Goal: Task Accomplishment & Management: Use online tool/utility

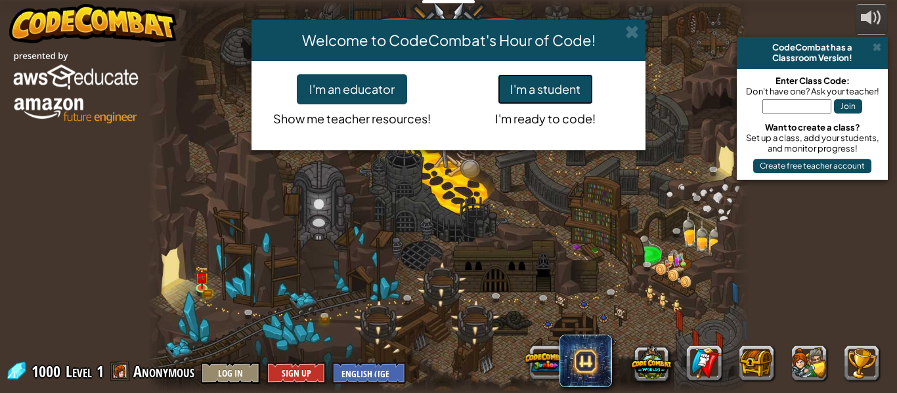
click at [564, 93] on button "I'm a student" at bounding box center [545, 89] width 95 height 30
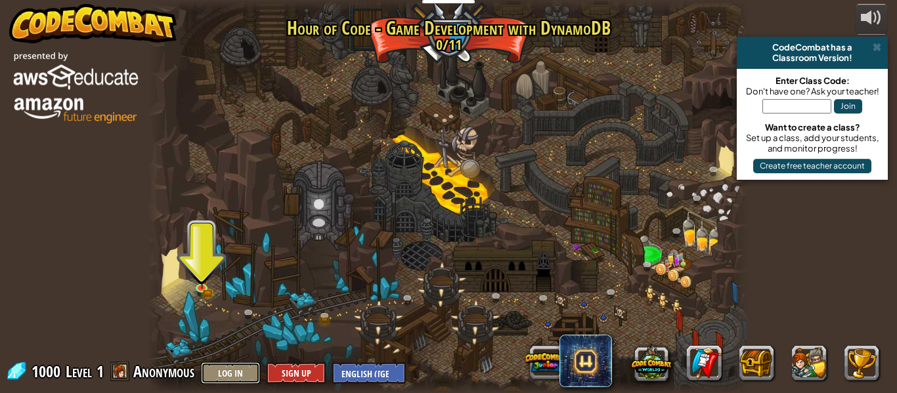
click at [244, 372] on button "Log In" at bounding box center [230, 374] width 59 height 22
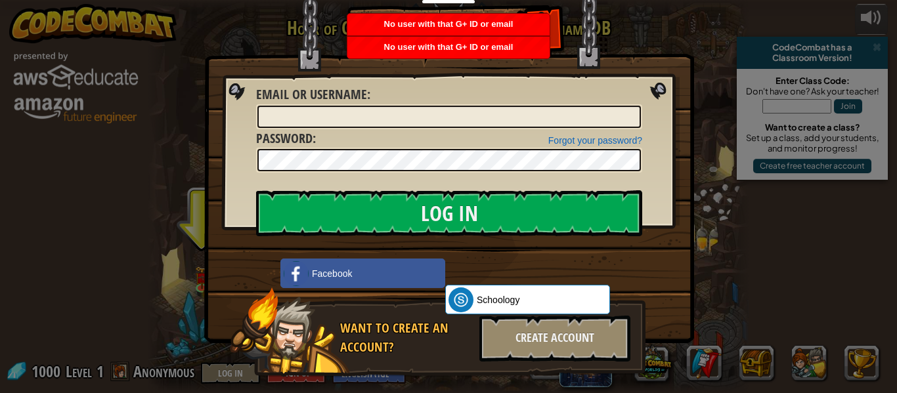
click at [658, 87] on img at bounding box center [449, 152] width 490 height 382
click at [210, 24] on img at bounding box center [449, 152] width 490 height 382
click at [544, 340] on div "Create Account" at bounding box center [555, 339] width 151 height 46
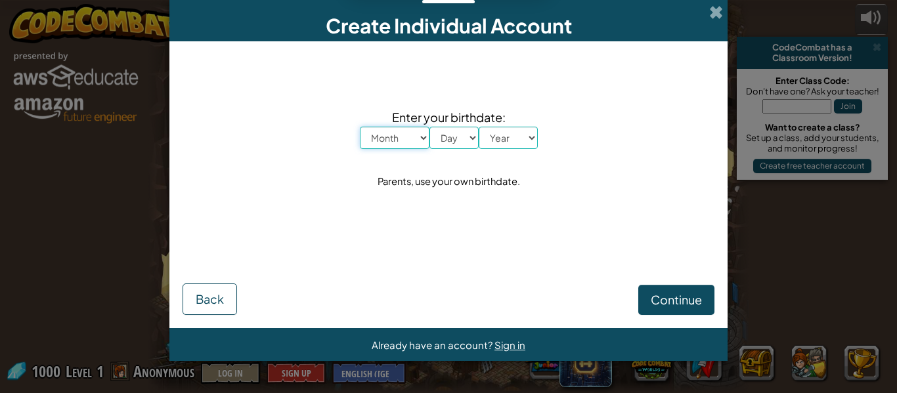
click at [394, 132] on select "Month January February March April May June July August September October Novem…" at bounding box center [395, 138] width 70 height 22
select select "3"
click at [360, 127] on select "Month January February March April May June July August September October Novem…" at bounding box center [395, 138] width 70 height 22
click at [456, 141] on select "Day 1 2 3 4 5 6 7 8 9 10 11 12 13 14 15 16 17 18 19 20 21 22 23 24 25 26 27 28 …" at bounding box center [454, 138] width 49 height 22
select select "10"
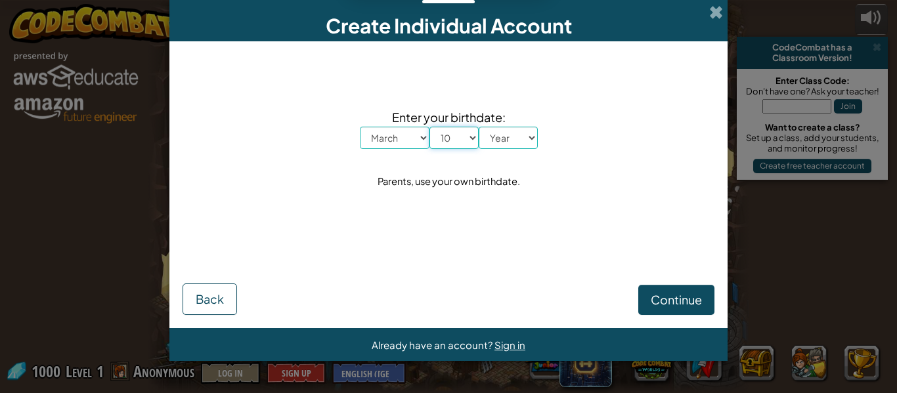
click at [430, 127] on select "Day 1 2 3 4 5 6 7 8 9 10 11 12 13 14 15 16 17 18 19 20 21 22 23 24 25 26 27 28 …" at bounding box center [454, 138] width 49 height 22
click at [511, 147] on select "Year [DATE] 2024 2023 2022 2021 2020 2019 2018 2017 2016 2015 2014 2013 2012 20…" at bounding box center [508, 138] width 59 height 22
select select "2011"
click at [479, 127] on select "Year [DATE] 2024 2023 2022 2021 2020 2019 2018 2017 2016 2015 2014 2013 2012 20…" at bounding box center [508, 138] width 59 height 22
click at [709, 294] on button "Continue" at bounding box center [677, 300] width 76 height 30
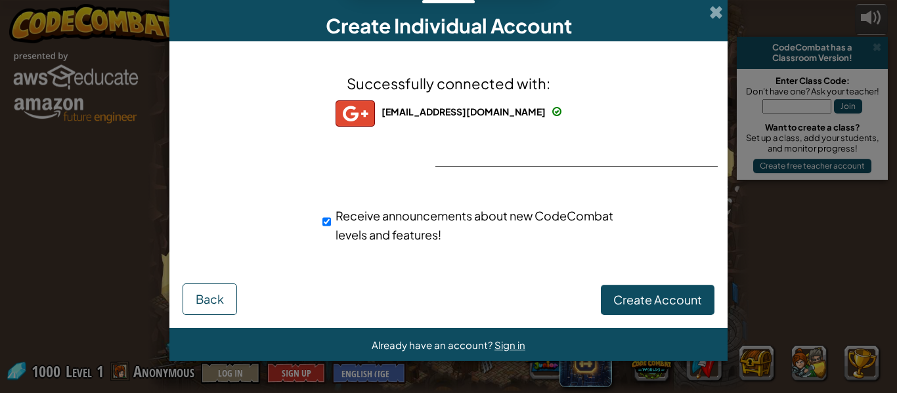
click at [688, 238] on div "Receive announcements about new CodeCombat levels and features!" at bounding box center [448, 225] width 545 height 51
click at [719, 12] on span at bounding box center [716, 12] width 14 height 14
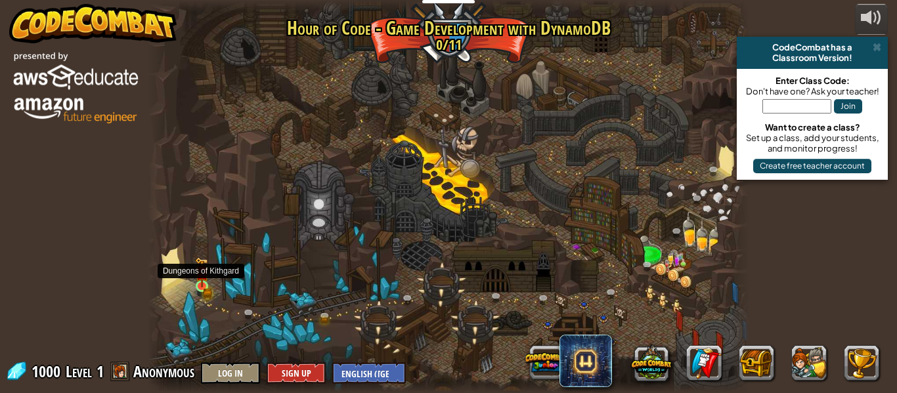
click at [197, 286] on img at bounding box center [202, 273] width 14 height 30
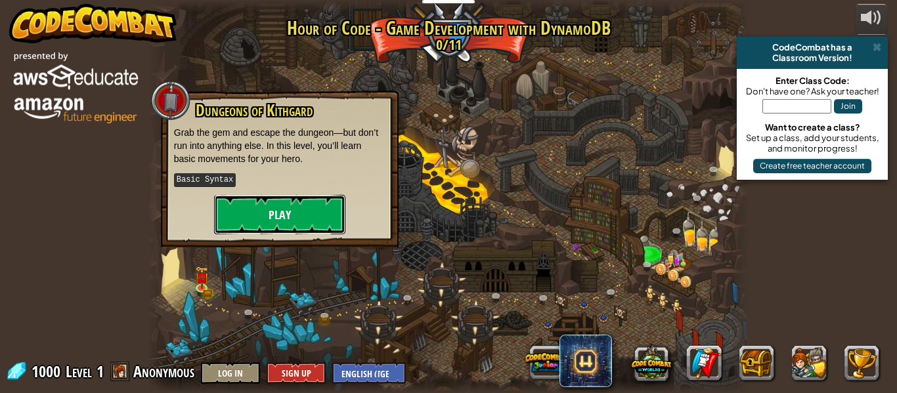
click at [292, 211] on button "Play" at bounding box center [279, 214] width 131 height 39
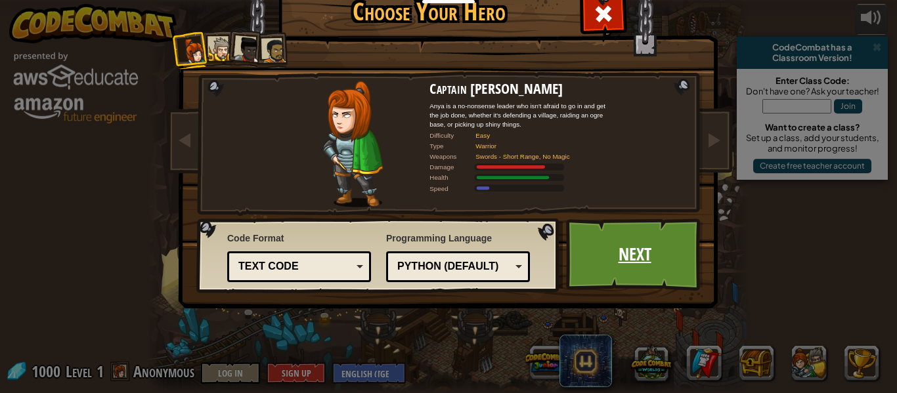
click at [642, 275] on link "Next" at bounding box center [634, 255] width 137 height 72
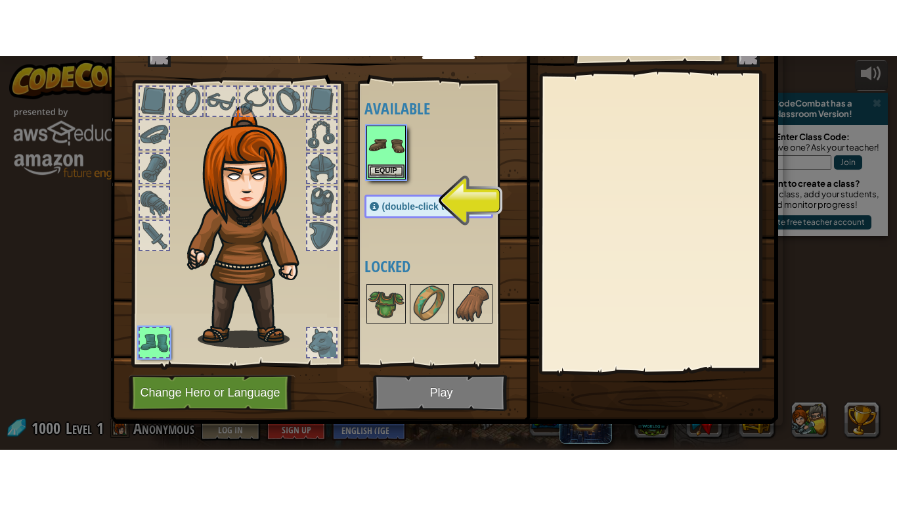
scroll to position [54, 0]
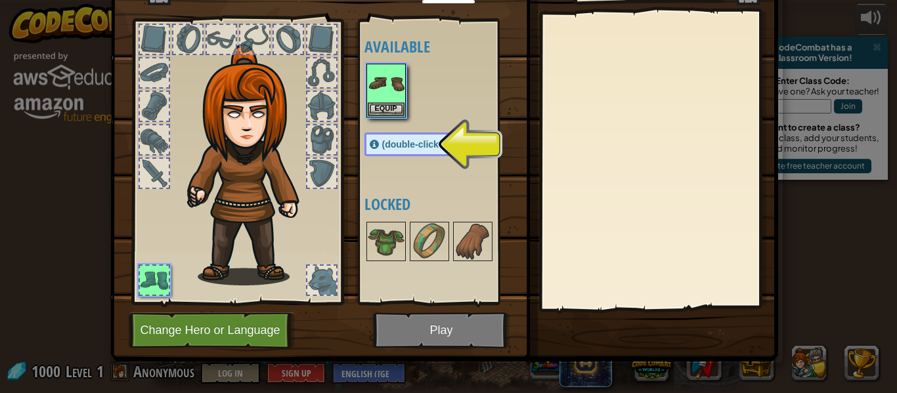
click at [395, 141] on span "(double-click to equip)" at bounding box center [431, 144] width 98 height 11
click at [380, 147] on div "(double-click to equip)" at bounding box center [429, 145] width 129 height 24
click at [430, 149] on span "(double-click to equip)" at bounding box center [431, 144] width 98 height 11
click at [392, 106] on button "Equip" at bounding box center [386, 109] width 37 height 14
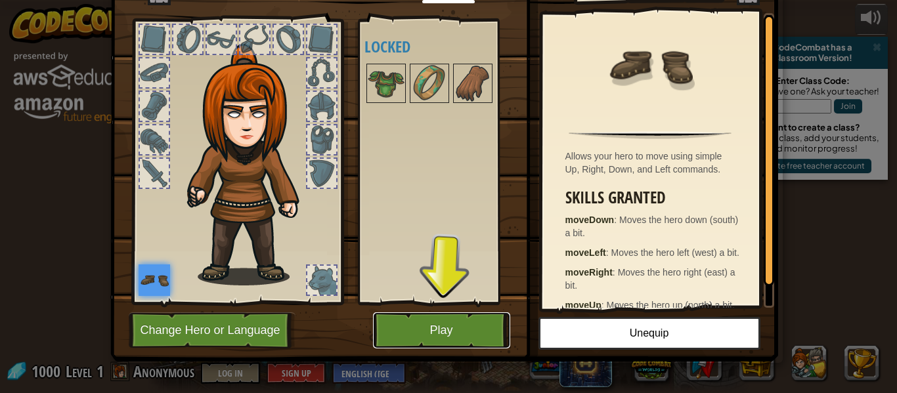
click at [471, 336] on button "Play" at bounding box center [441, 331] width 137 height 36
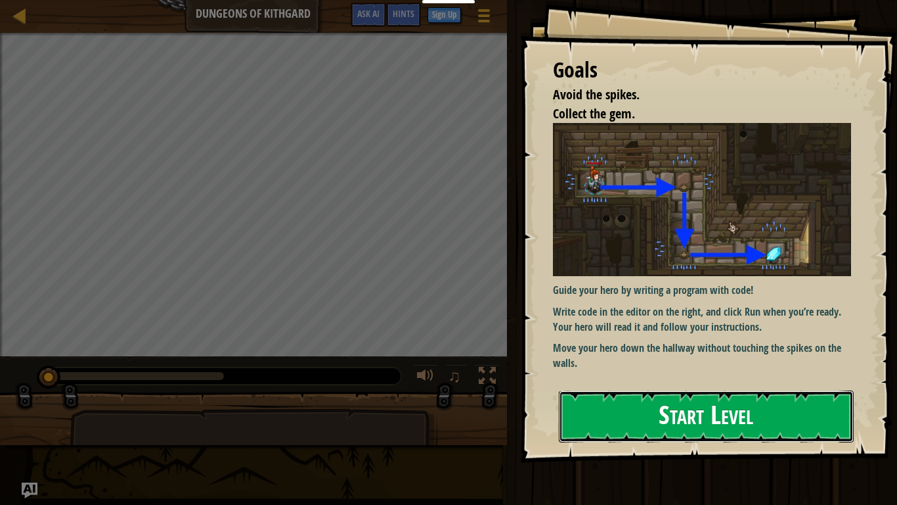
click at [719, 393] on button "Start Level" at bounding box center [706, 416] width 295 height 52
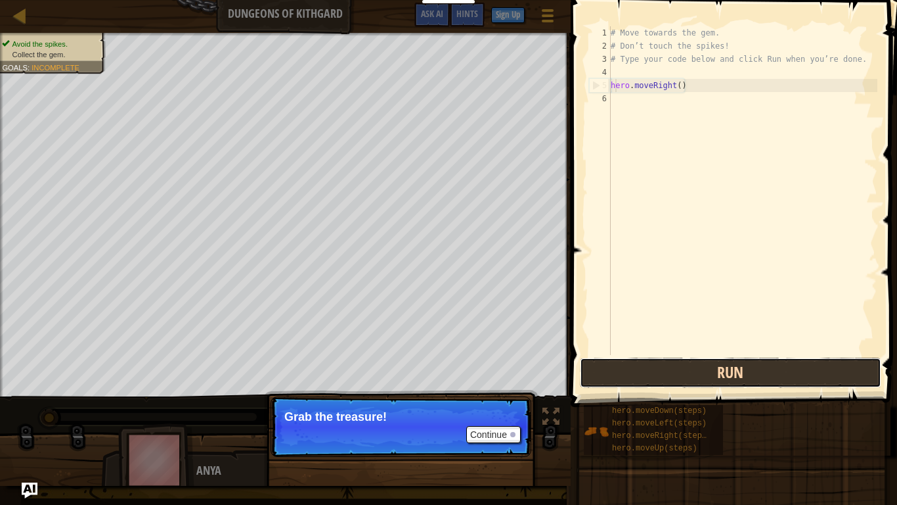
click at [706, 372] on button "Run" at bounding box center [731, 372] width 302 height 30
click at [706, 372] on button "Running" at bounding box center [731, 372] width 302 height 30
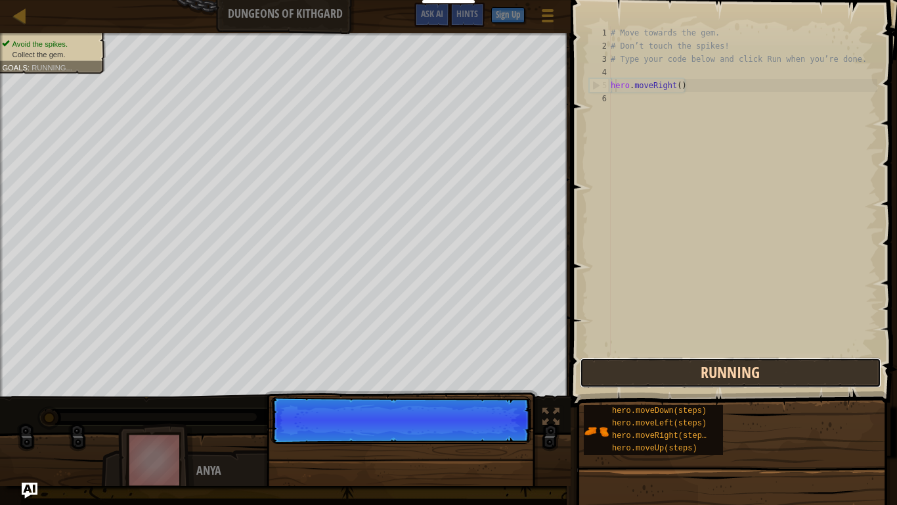
scroll to position [6, 1]
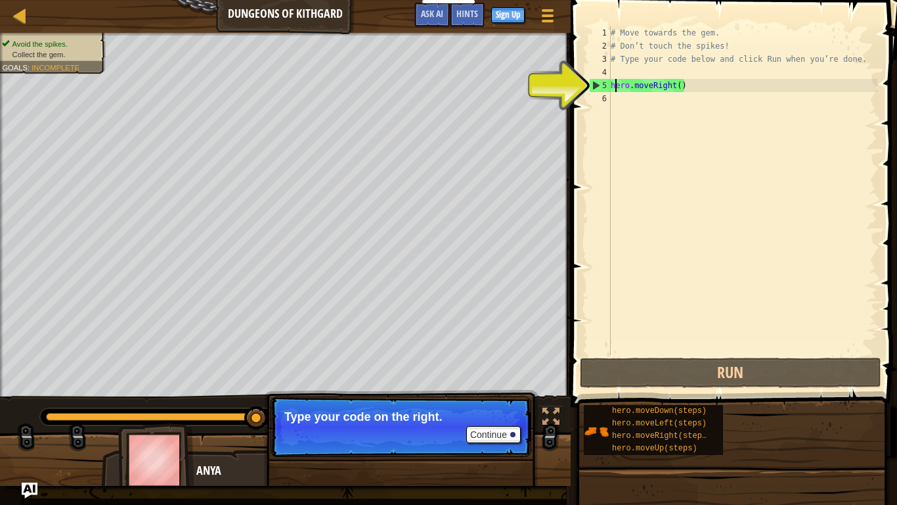
click at [681, 85] on div "# Move towards the gem. # Don’t touch the spikes! # Type your code below and cl…" at bounding box center [742, 203] width 269 height 355
click at [673, 87] on div "# Move towards the gem. # Don’t touch the spikes! # Type your code below and cl…" at bounding box center [742, 203] width 269 height 355
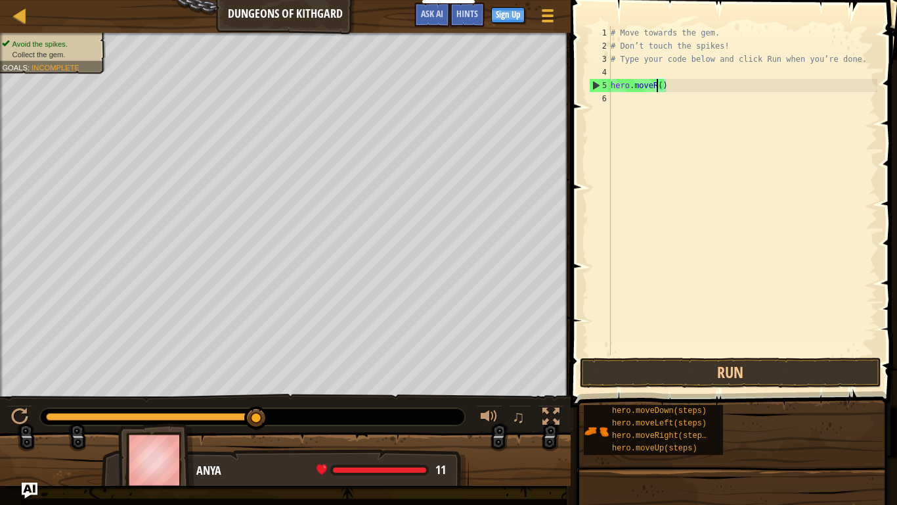
type textarea "hero.move()"
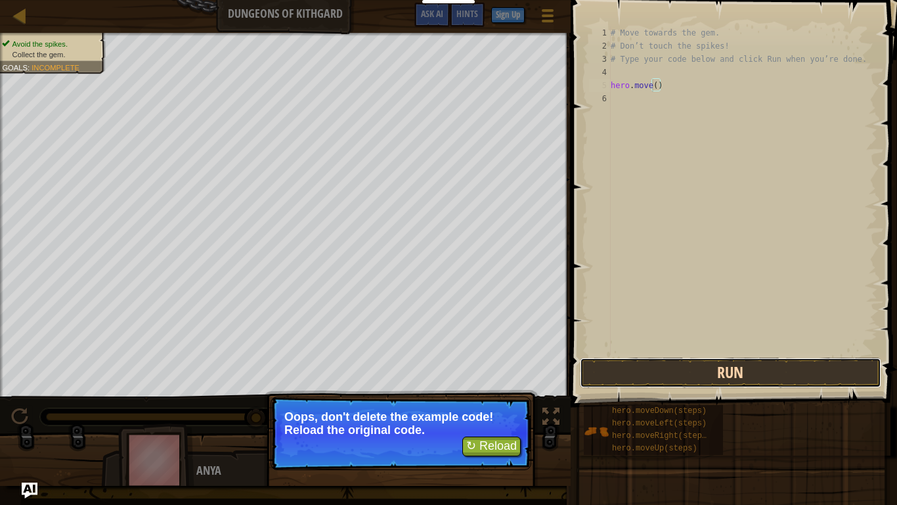
click at [778, 383] on button "Run" at bounding box center [731, 372] width 302 height 30
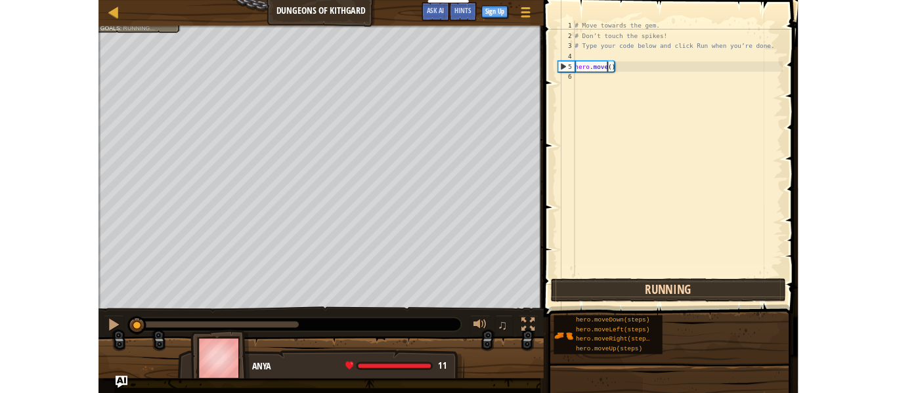
scroll to position [6, 6]
